Goal: Go to known website: Access a specific website the user already knows

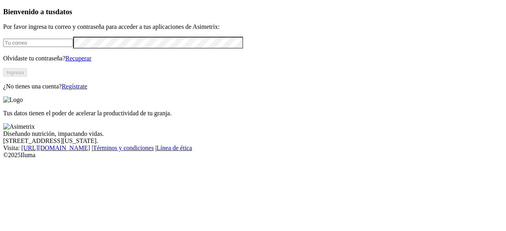
click at [45, 47] on input "email" at bounding box center [38, 43] width 70 height 8
type input "[PERSON_NAME][EMAIL_ADDRESS][PERSON_NAME][DOMAIN_NAME]"
click at [69, 47] on input "[PERSON_NAME][EMAIL_ADDRESS][PERSON_NAME][DOMAIN_NAME]" at bounding box center [38, 43] width 70 height 8
click input "submit" at bounding box center [0, 0] width 0 height 0
